Goal: Communication & Community: Answer question/provide support

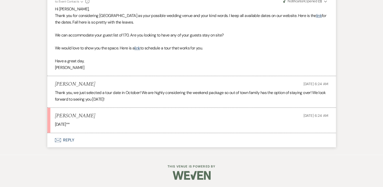
scroll to position [313, 0]
click at [69, 147] on button "Envelope Reply" at bounding box center [191, 140] width 288 height 14
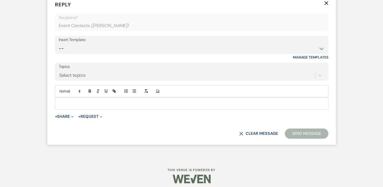
scroll to position [435, 0]
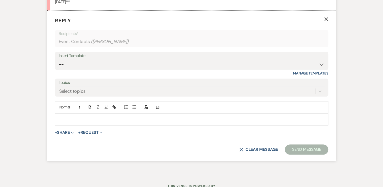
click at [103, 122] on p at bounding box center [191, 119] width 265 height 6
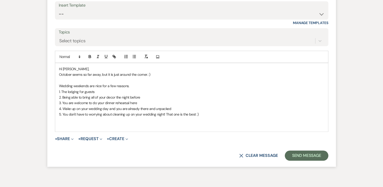
scroll to position [485, 0]
click at [211, 117] on p "5. You don't have to worrying about cleaning up on your wedding night! That one…" at bounding box center [191, 114] width 265 height 6
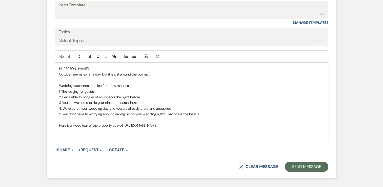
drag, startPoint x: 172, startPoint y: 130, endPoint x: 124, endPoint y: 132, distance: 48.1
click at [124, 128] on p "Here is a video tour of the property as well [URL][DOMAIN_NAME]" at bounding box center [191, 125] width 265 height 6
drag, startPoint x: 173, startPoint y: 133, endPoint x: 123, endPoint y: 132, distance: 49.8
click at [123, 128] on p "Here is a video tour of the property as well [URL][DOMAIN_NAME]" at bounding box center [191, 125] width 265 height 6
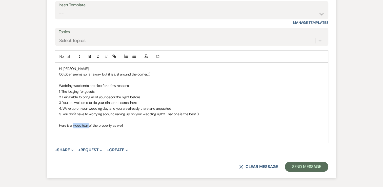
drag, startPoint x: 73, startPoint y: 130, endPoint x: 88, endPoint y: 132, distance: 15.3
click at [88, 128] on p "Here is a video tour of the property as well" at bounding box center [191, 125] width 265 height 6
click at [113, 58] on icon "button" at bounding box center [114, 56] width 5 height 5
paste input "[URL][DOMAIN_NAME]"
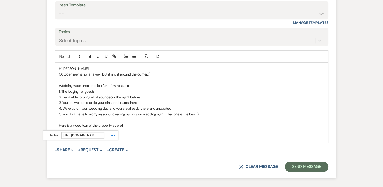
type input "[URL][DOMAIN_NAME]"
click at [114, 137] on link at bounding box center [109, 135] width 11 height 4
click at [125, 128] on p "Here is a video tour of the property as well" at bounding box center [191, 125] width 265 height 6
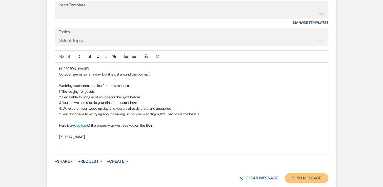
click at [318, 183] on button "Send Message" at bounding box center [306, 178] width 43 height 10
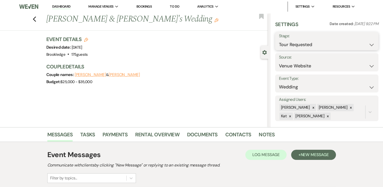
click at [350, 46] on select "Inquiry Follow Up Tour Requested Tour Confirmed Toured Proposal Sent Booked Lost" at bounding box center [327, 45] width 96 height 10
select select "4"
click at [279, 40] on select "Inquiry Follow Up Tour Requested Tour Confirmed Toured Proposal Sent Booked Lost" at bounding box center [327, 45] width 96 height 10
click at [367, 42] on button "Save" at bounding box center [367, 41] width 21 height 10
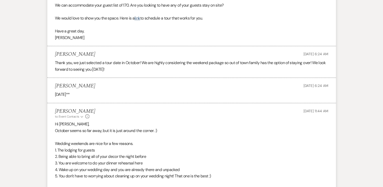
scroll to position [439, 0]
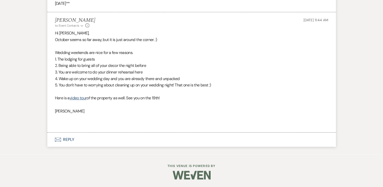
click at [71, 141] on button "Envelope Reply" at bounding box center [191, 139] width 288 height 14
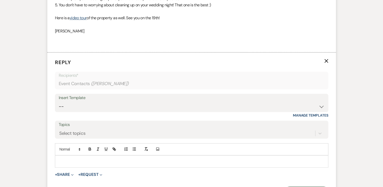
scroll to position [515, 0]
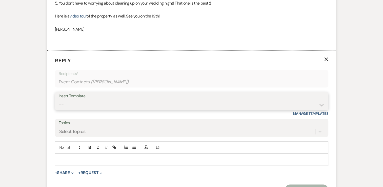
click at [92, 110] on select "-- Weven Planning Portal Introduction (Booked Events) Inquiry Response Welcome …" at bounding box center [192, 105] width 266 height 10
select select "4819"
click at [59, 105] on select "-- Weven Planning Portal Introduction (Booked Events) Inquiry Response Welcome …" at bounding box center [192, 105] width 266 height 10
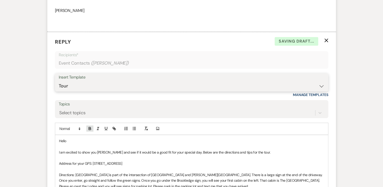
scroll to position [566, 0]
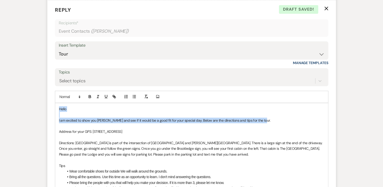
drag, startPoint x: 266, startPoint y: 124, endPoint x: 59, endPoint y: 115, distance: 207.8
click at [59, 115] on div "Hello I am excited to show you [PERSON_NAME] and see if it would be a good fit …" at bounding box center [191, 162] width 273 height 119
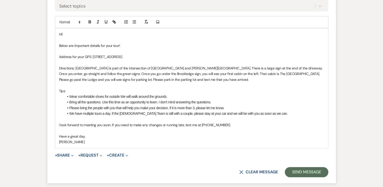
scroll to position [667, 0]
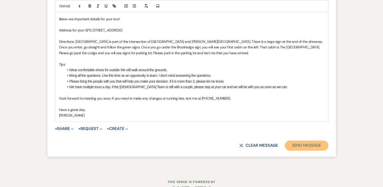
click at [305, 150] on button "Send Message" at bounding box center [306, 145] width 43 height 10
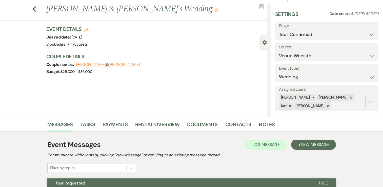
scroll to position [0, 0]
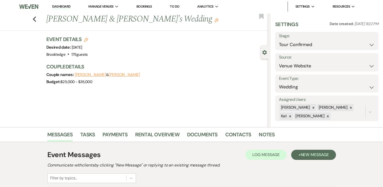
click at [61, 6] on link "Dashboard" at bounding box center [61, 6] width 18 height 5
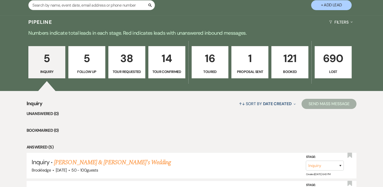
scroll to position [126, 0]
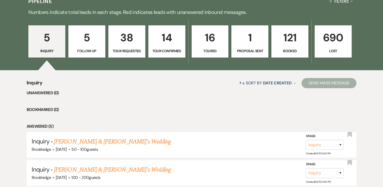
click at [82, 41] on p "5" at bounding box center [87, 37] width 30 height 17
select select "9"
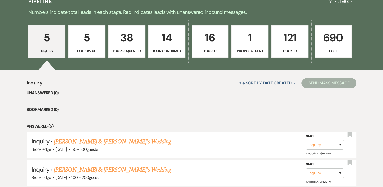
select select "9"
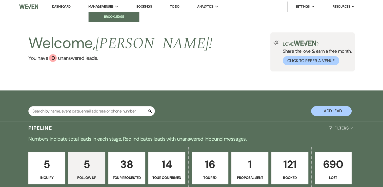
click at [105, 17] on li "Brookledge" at bounding box center [114, 16] width 46 height 5
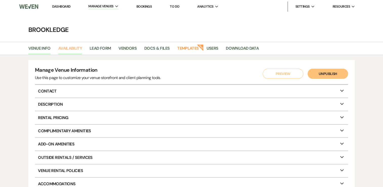
click at [73, 47] on link "Availability" at bounding box center [70, 50] width 24 height 10
select select "3"
select select "2026"
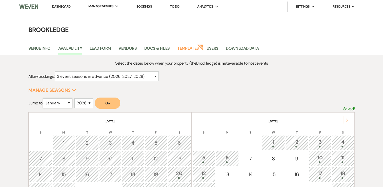
click at [68, 103] on select "January February March April May June July August September October November De…" at bounding box center [57, 103] width 29 height 10
select select "6"
click at [44, 98] on select "January February March April May June July August September October November De…" at bounding box center [57, 103] width 29 height 10
click at [109, 102] on button "Go" at bounding box center [107, 102] width 25 height 11
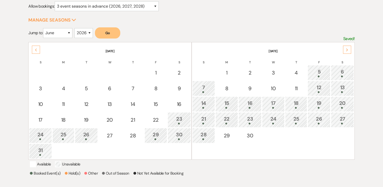
scroll to position [76, 0]
